Goal: Task Accomplishment & Management: Complete application form

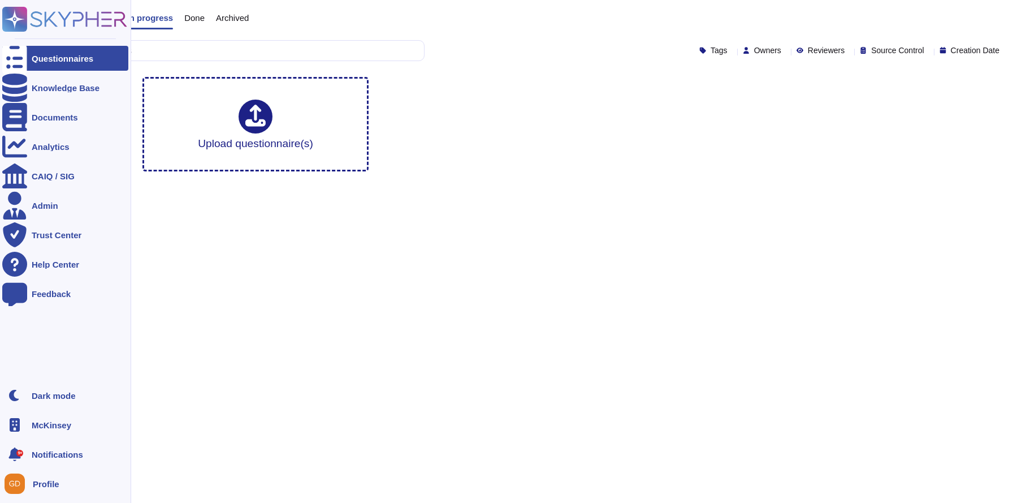
click at [57, 428] on span "McKinsey" at bounding box center [52, 425] width 40 height 8
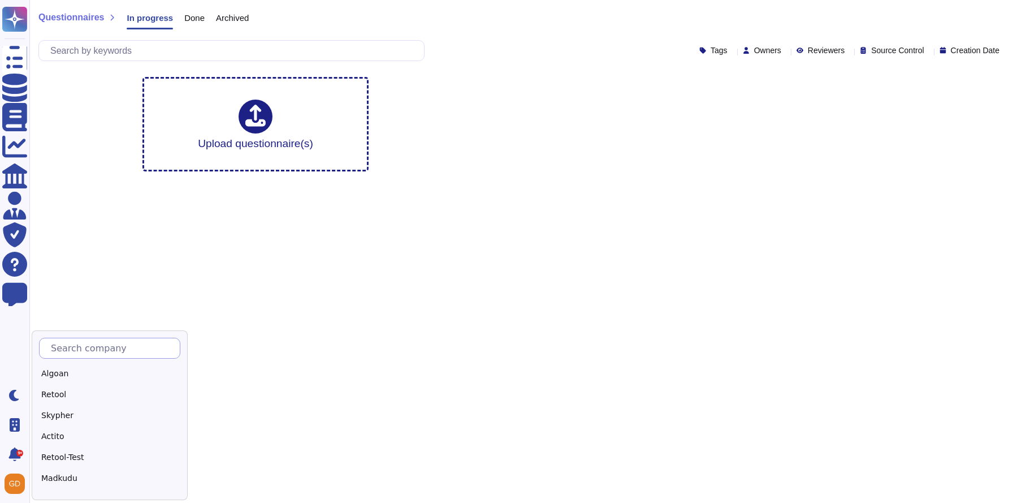
click at [111, 341] on input "text" at bounding box center [112, 348] width 135 height 20
click at [68, 488] on div "SmartPayment Technologies" at bounding box center [109, 496] width 141 height 16
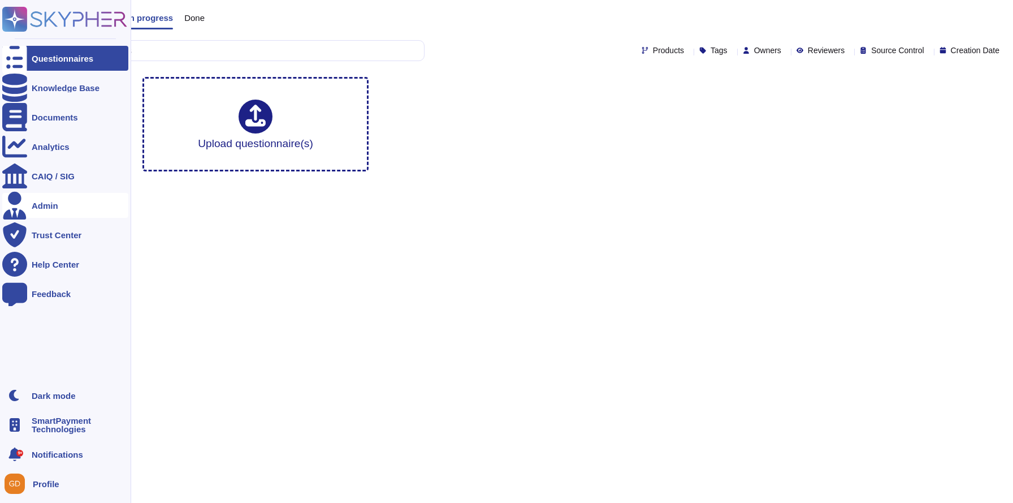
click at [40, 193] on div "Admin" at bounding box center [65, 205] width 126 height 25
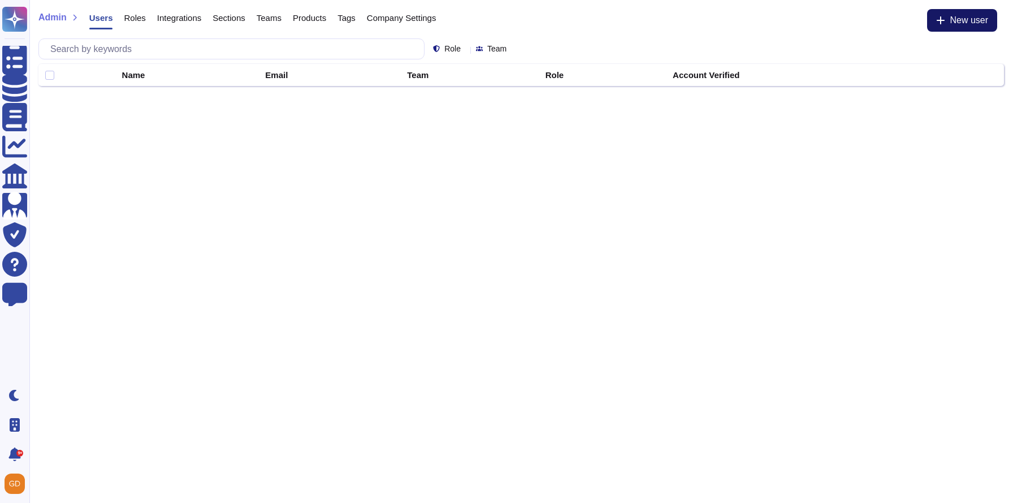
click at [960, 24] on span "New user" at bounding box center [969, 20] width 38 height 9
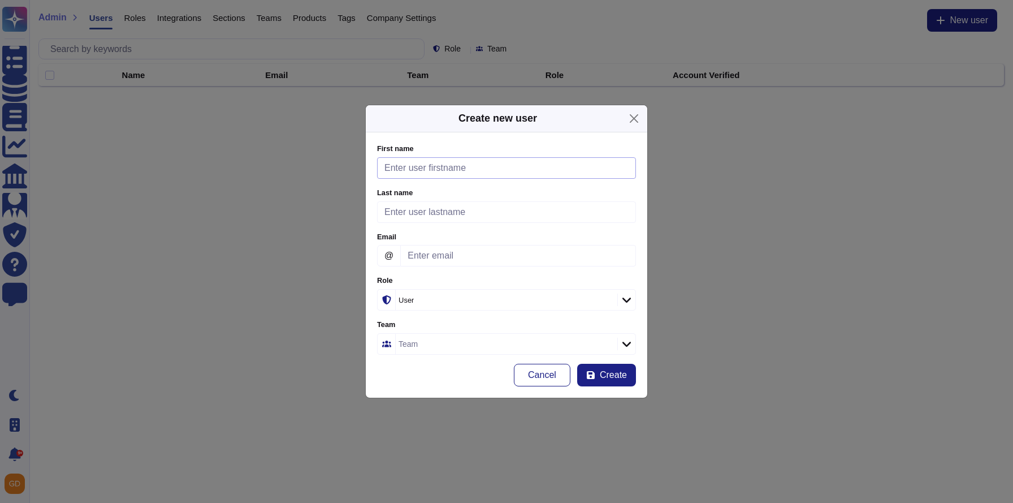
click at [399, 167] on input "First name" at bounding box center [506, 167] width 259 height 21
paste input "Rachel Waby"
drag, startPoint x: 416, startPoint y: 168, endPoint x: 465, endPoint y: 168, distance: 49.8
click at [465, 168] on input "Rachel Waby" at bounding box center [506, 167] width 259 height 21
drag, startPoint x: 465, startPoint y: 168, endPoint x: 418, endPoint y: 170, distance: 47.0
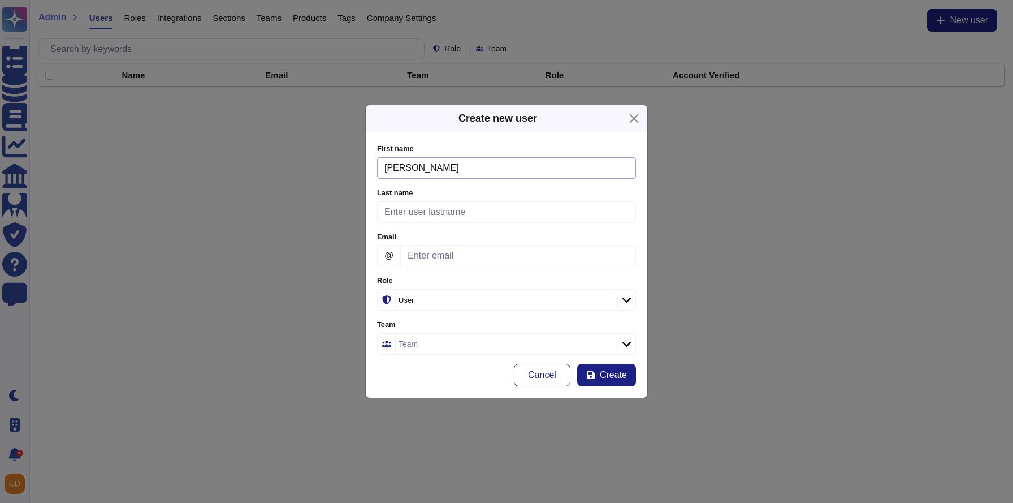
click at [418, 170] on input "Rachel Waby" at bounding box center [506, 167] width 259 height 21
type input "[PERSON_NAME]"
click at [403, 199] on div "Last name Please fill this field" at bounding box center [506, 205] width 259 height 35
click at [402, 207] on input "Last name" at bounding box center [506, 211] width 259 height 21
paste input "Waby"
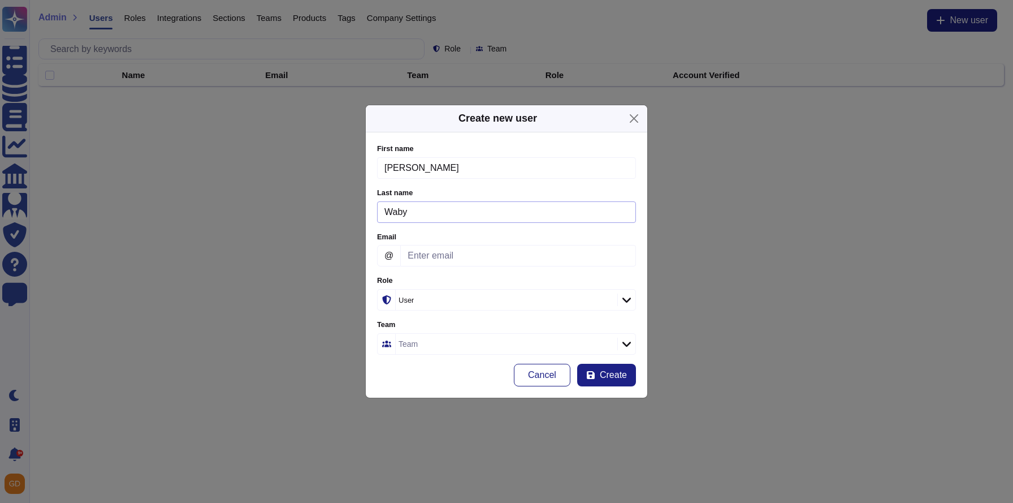
click at [386, 208] on input "Waby" at bounding box center [506, 211] width 259 height 21
type input "Waby"
click at [383, 167] on input "[PERSON_NAME]" at bounding box center [506, 167] width 259 height 21
type input "[PERSON_NAME]"
click at [448, 254] on input "Email" at bounding box center [518, 255] width 236 height 21
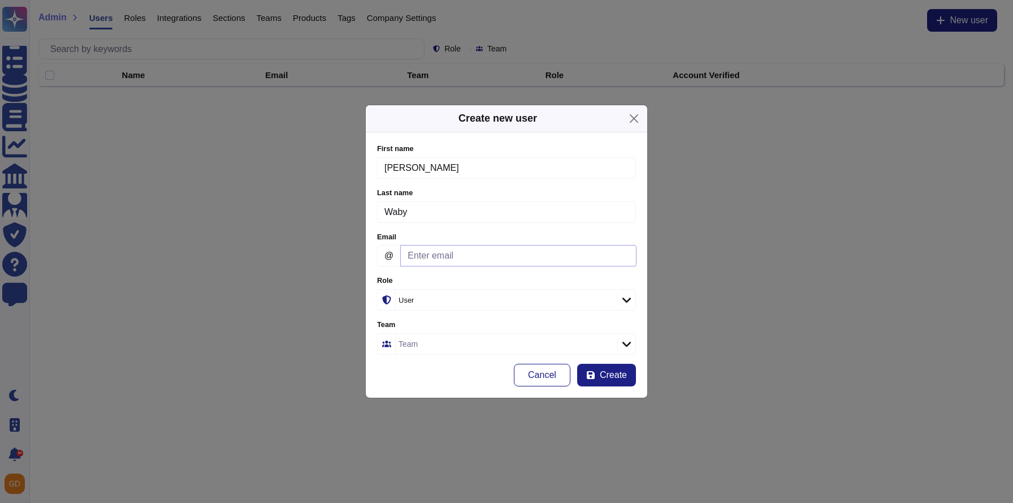
paste input "[PERSON_NAME][EMAIL_ADDRESS][DOMAIN_NAME]"
type input "[PERSON_NAME][EMAIL_ADDRESS][DOMAIN_NAME]"
click at [629, 294] on div at bounding box center [627, 300] width 18 height 12
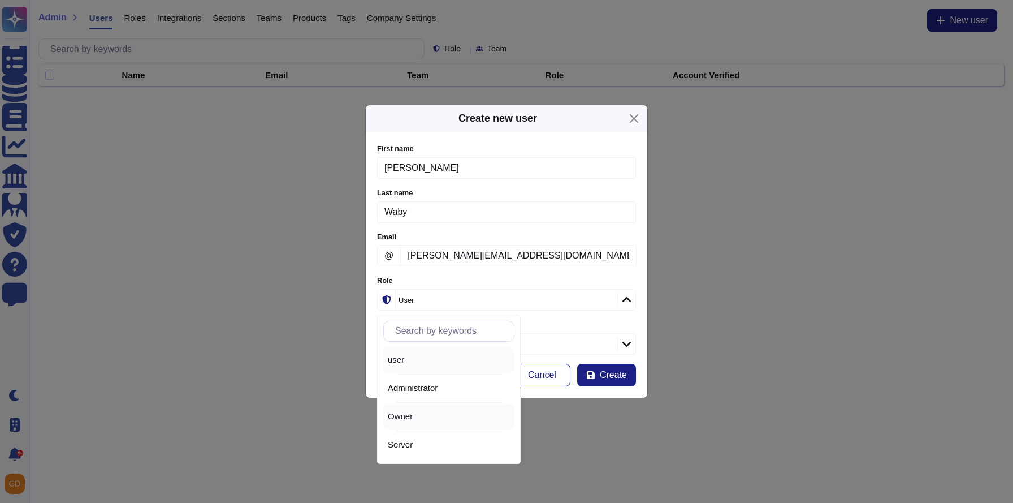
click at [424, 420] on div "Owner" at bounding box center [449, 416] width 122 height 10
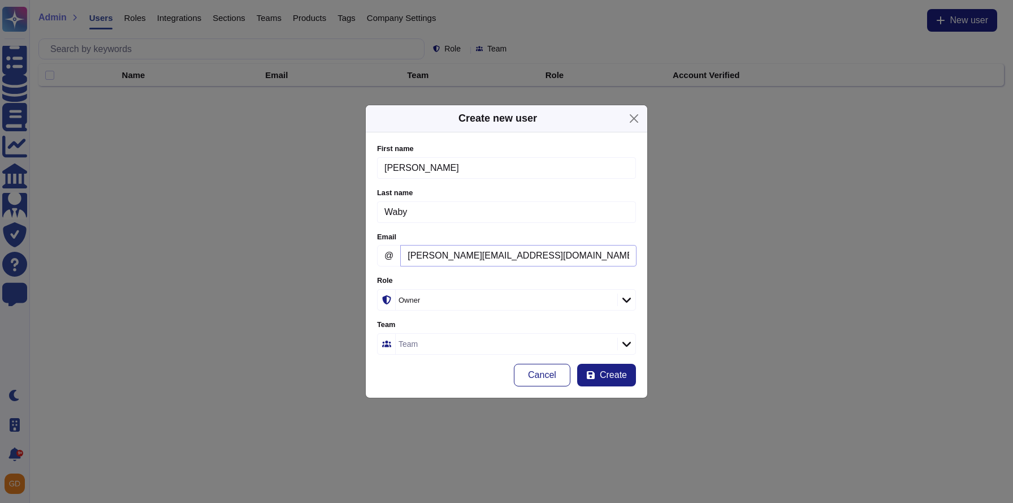
click at [405, 253] on input "[PERSON_NAME][EMAIL_ADDRESS][DOMAIN_NAME]" at bounding box center [518, 255] width 236 height 21
click at [422, 379] on div "Cancel Create" at bounding box center [506, 375] width 259 height 23
click at [617, 373] on span "Create" at bounding box center [613, 374] width 27 height 9
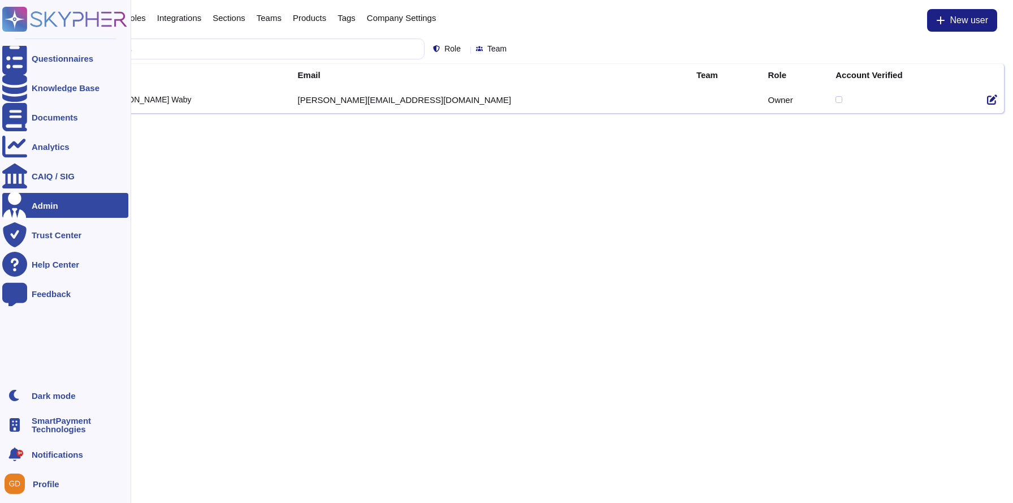
click at [9, 13] on rect at bounding box center [14, 19] width 25 height 25
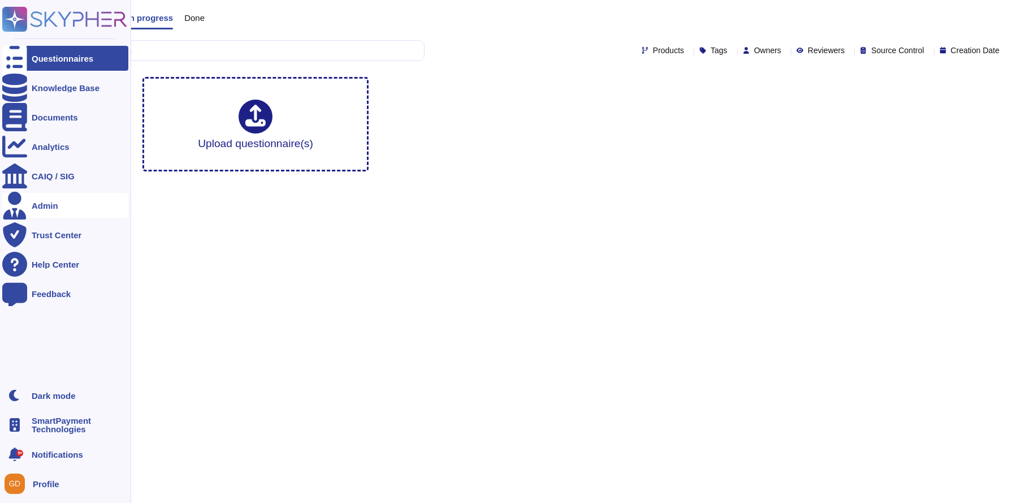
click at [37, 197] on div "Admin" at bounding box center [65, 205] width 126 height 25
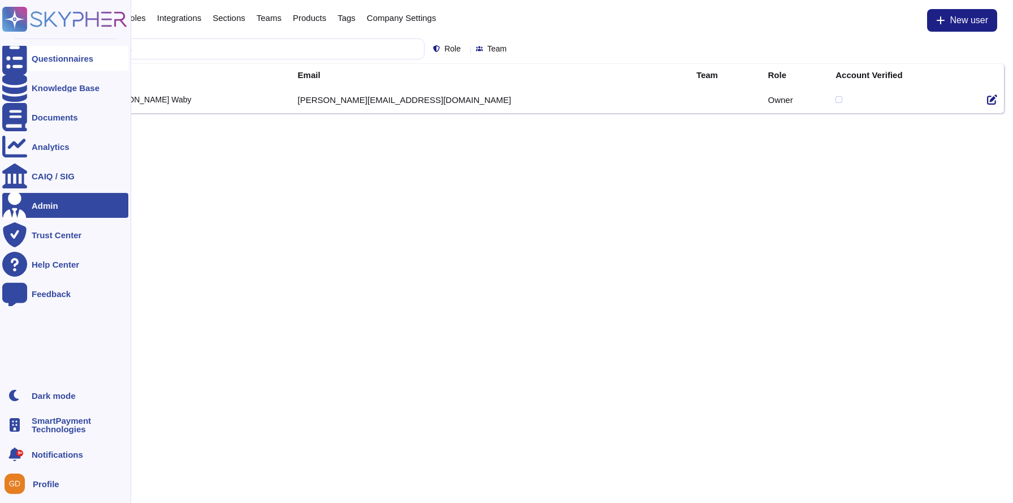
click at [34, 49] on div "Questionnaires" at bounding box center [65, 58] width 126 height 25
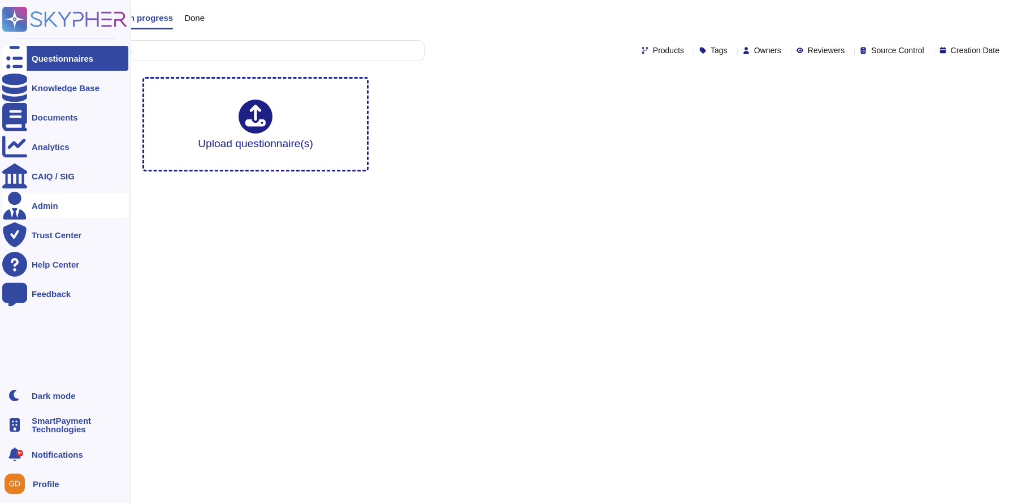
click at [16, 206] on icon at bounding box center [14, 206] width 23 height 28
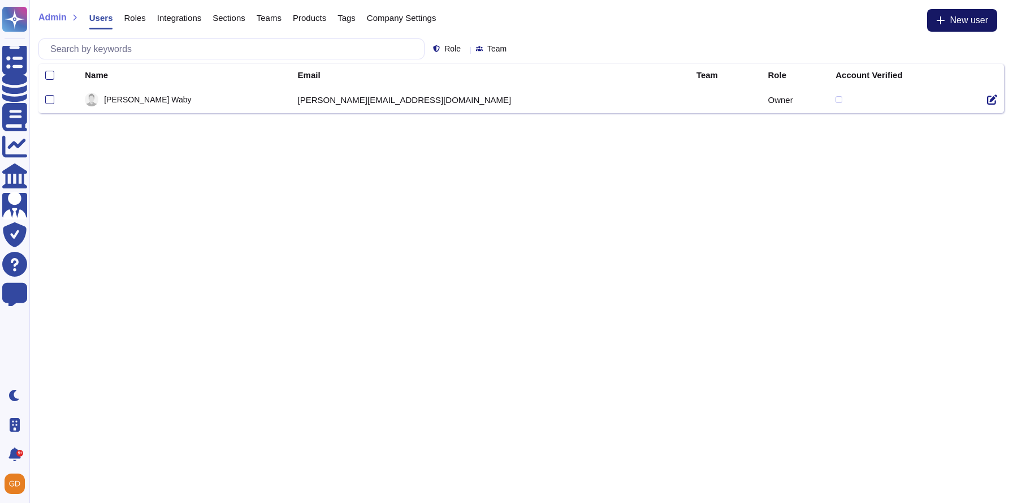
click at [945, 26] on button "New user" at bounding box center [962, 20] width 70 height 23
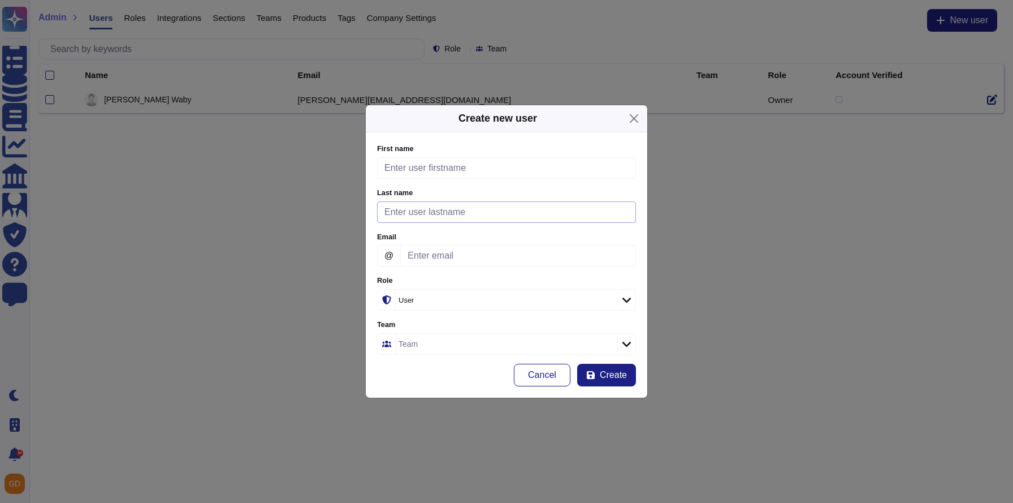
click at [442, 211] on input "Last name" at bounding box center [506, 211] width 259 height 21
click at [427, 323] on label "Team" at bounding box center [506, 324] width 259 height 7
click at [436, 261] on input "Email" at bounding box center [518, 255] width 236 height 21
paste input "[PERSON_NAME][EMAIL_ADDRESS][PERSON_NAME][DOMAIN_NAME]"
type input "[PERSON_NAME][EMAIL_ADDRESS][PERSON_NAME][DOMAIN_NAME]"
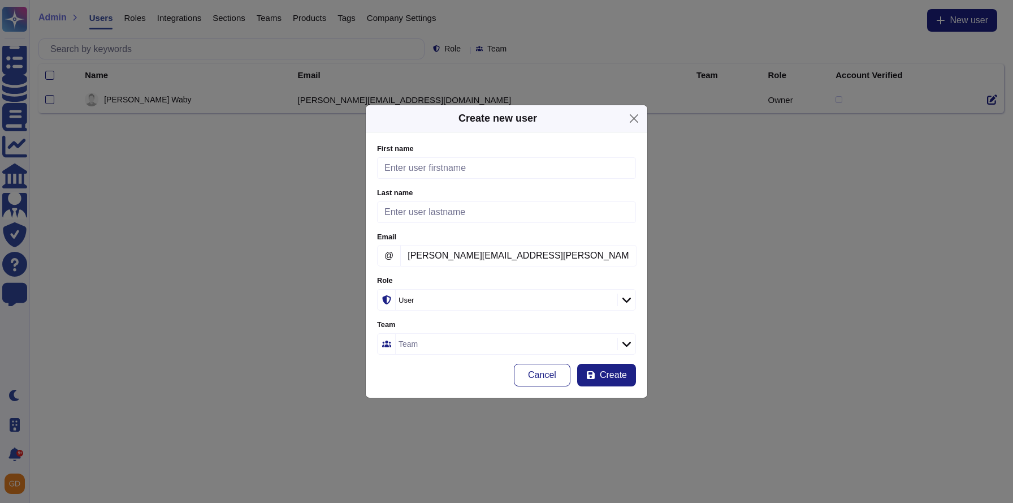
click at [420, 296] on div "User" at bounding box center [501, 299] width 205 height 7
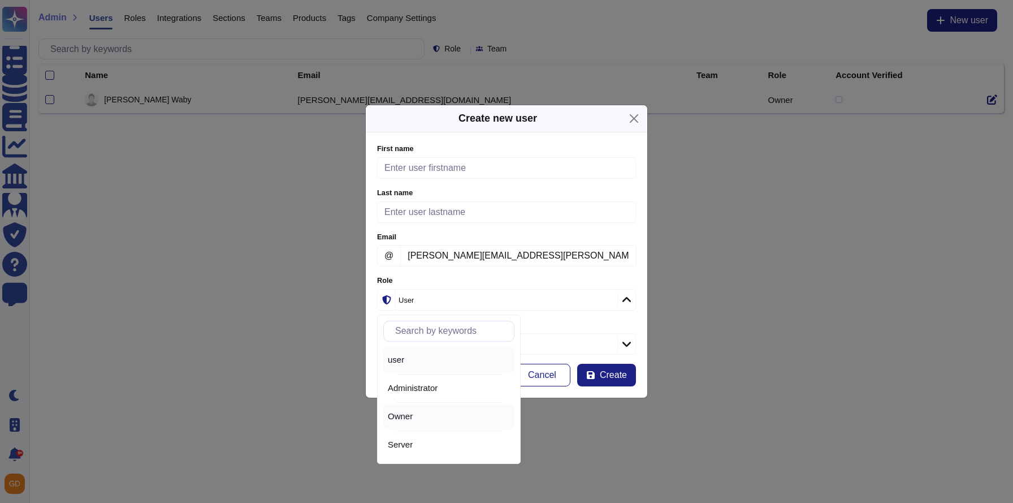
click at [418, 419] on div "Owner" at bounding box center [449, 416] width 122 height 10
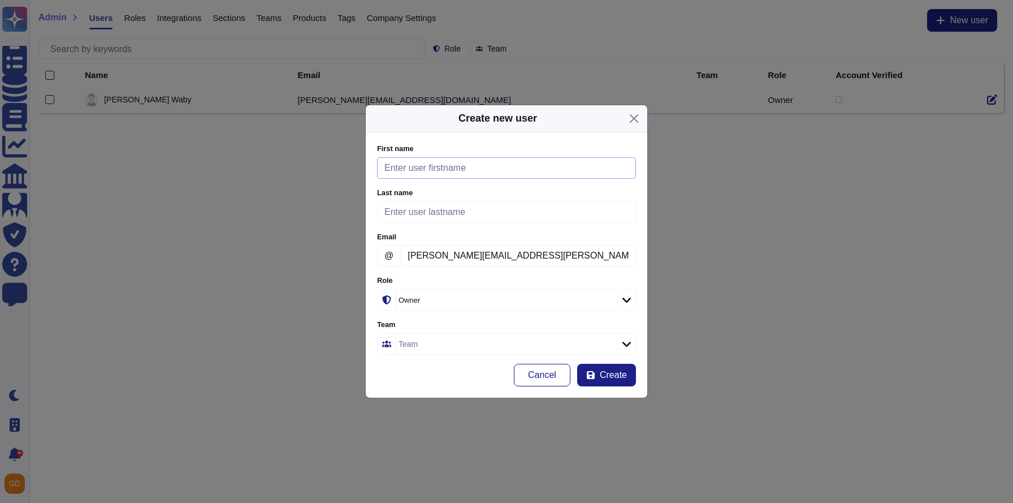
click at [447, 174] on input "First name" at bounding box center [506, 167] width 259 height 21
drag, startPoint x: 439, startPoint y: 254, endPoint x: 391, endPoint y: 255, distance: 48.6
click at [391, 255] on div "@ [PERSON_NAME][EMAIL_ADDRESS][PERSON_NAME][DOMAIN_NAME] Please provide a valid…" at bounding box center [506, 255] width 259 height 21
click at [403, 165] on input "First name" at bounding box center [506, 167] width 259 height 21
paste input "[PERSON_NAME]"
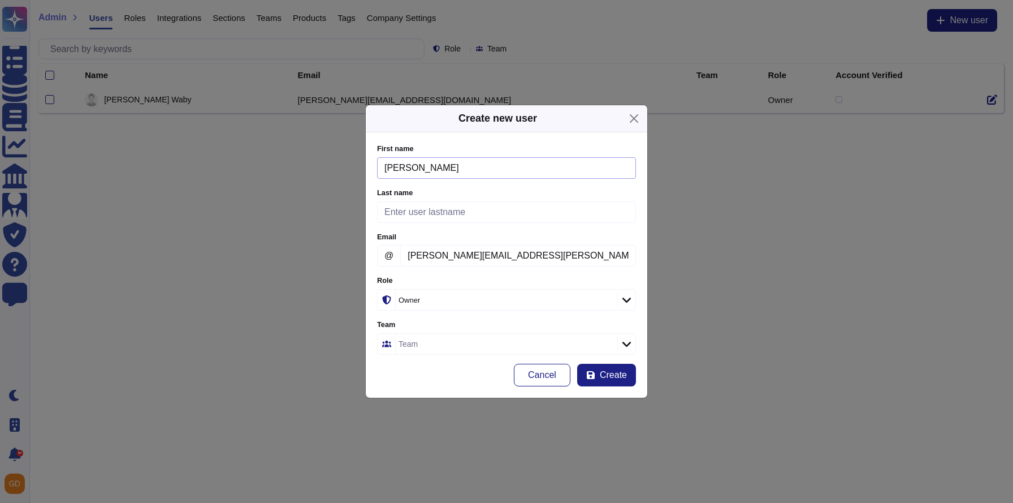
click at [388, 171] on input "[PERSON_NAME]" at bounding box center [506, 167] width 259 height 21
type input "[PERSON_NAME]"
drag, startPoint x: 479, startPoint y: 255, endPoint x: 446, endPoint y: 253, distance: 32.8
click at [446, 253] on input "[PERSON_NAME][EMAIL_ADDRESS][PERSON_NAME][DOMAIN_NAME]" at bounding box center [518, 255] width 236 height 21
click at [424, 214] on input "Last name" at bounding box center [506, 211] width 259 height 21
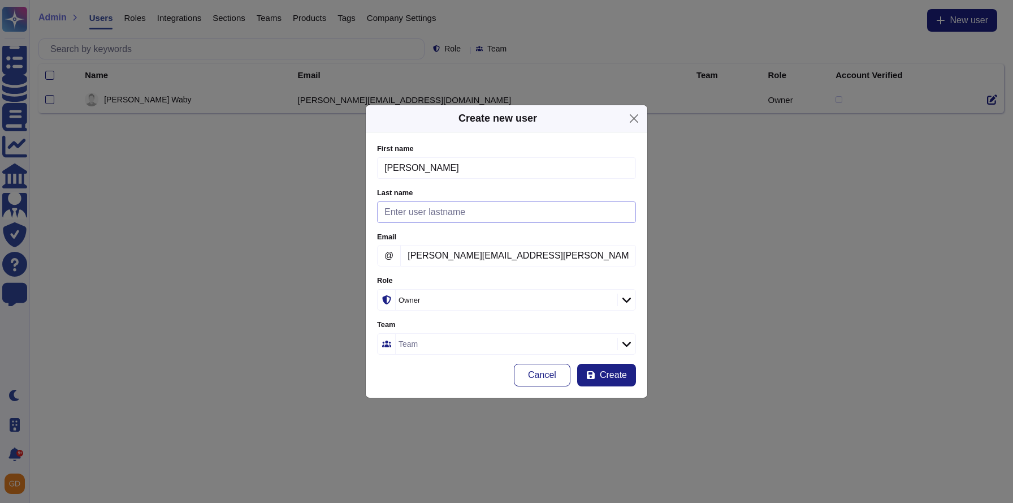
paste input "[PERSON_NAME]"
click at [392, 214] on input "[PERSON_NAME]" at bounding box center [506, 211] width 259 height 21
type input "[PERSON_NAME]"
click at [602, 370] on span "Create" at bounding box center [613, 374] width 27 height 9
